Goal: Transaction & Acquisition: Download file/media

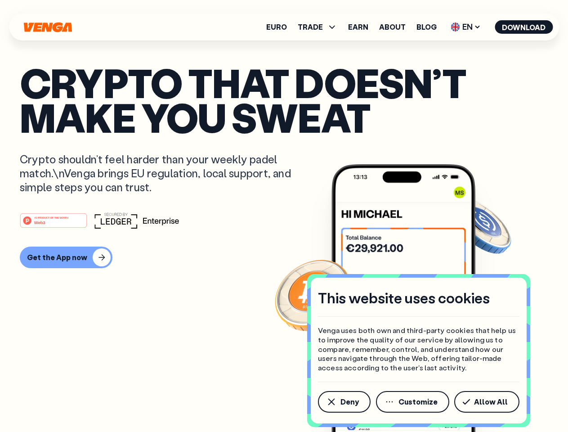
click at [284, 216] on div "#1 PRODUCT OF THE MONTH Web3" at bounding box center [284, 220] width 529 height 16
click at [344, 402] on span "Deny" at bounding box center [350, 401] width 18 height 7
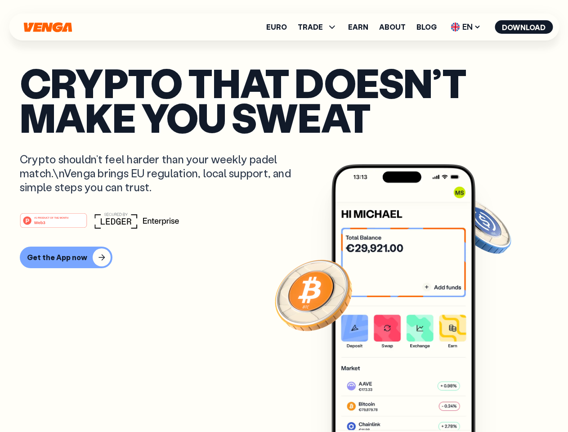
click at [414, 402] on img at bounding box center [404, 315] width 144 height 302
click at [489, 402] on article "Crypto that doesn’t make you sweat Crypto shouldn’t feel harder than your weekl…" at bounding box center [284, 234] width 529 height 338
click at [320, 27] on span "TRADE" at bounding box center [310, 26] width 25 height 7
click at [466, 27] on span "EN" at bounding box center [466, 27] width 36 height 14
click at [524, 27] on button "Download" at bounding box center [524, 27] width 58 height 14
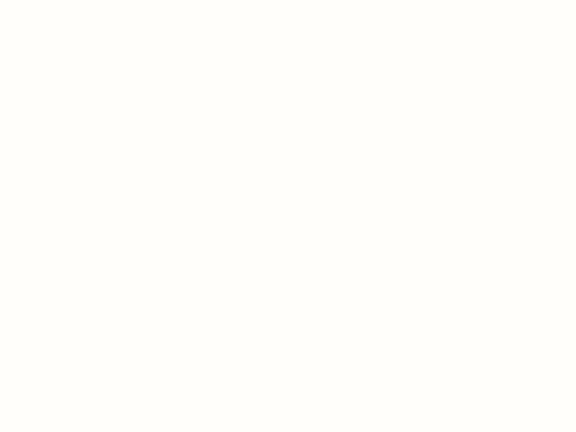
click at [284, 0] on html "This website uses cookies Venga uses both own and third-party cookies that help…" at bounding box center [288, 0] width 576 height 0
click at [65, 0] on html "This website uses cookies Venga uses both own and third-party cookies that help…" at bounding box center [288, 0] width 576 height 0
click at [55, 0] on html "This website uses cookies Venga uses both own and third-party cookies that help…" at bounding box center [288, 0] width 576 height 0
